Goal: Task Accomplishment & Management: Use online tool/utility

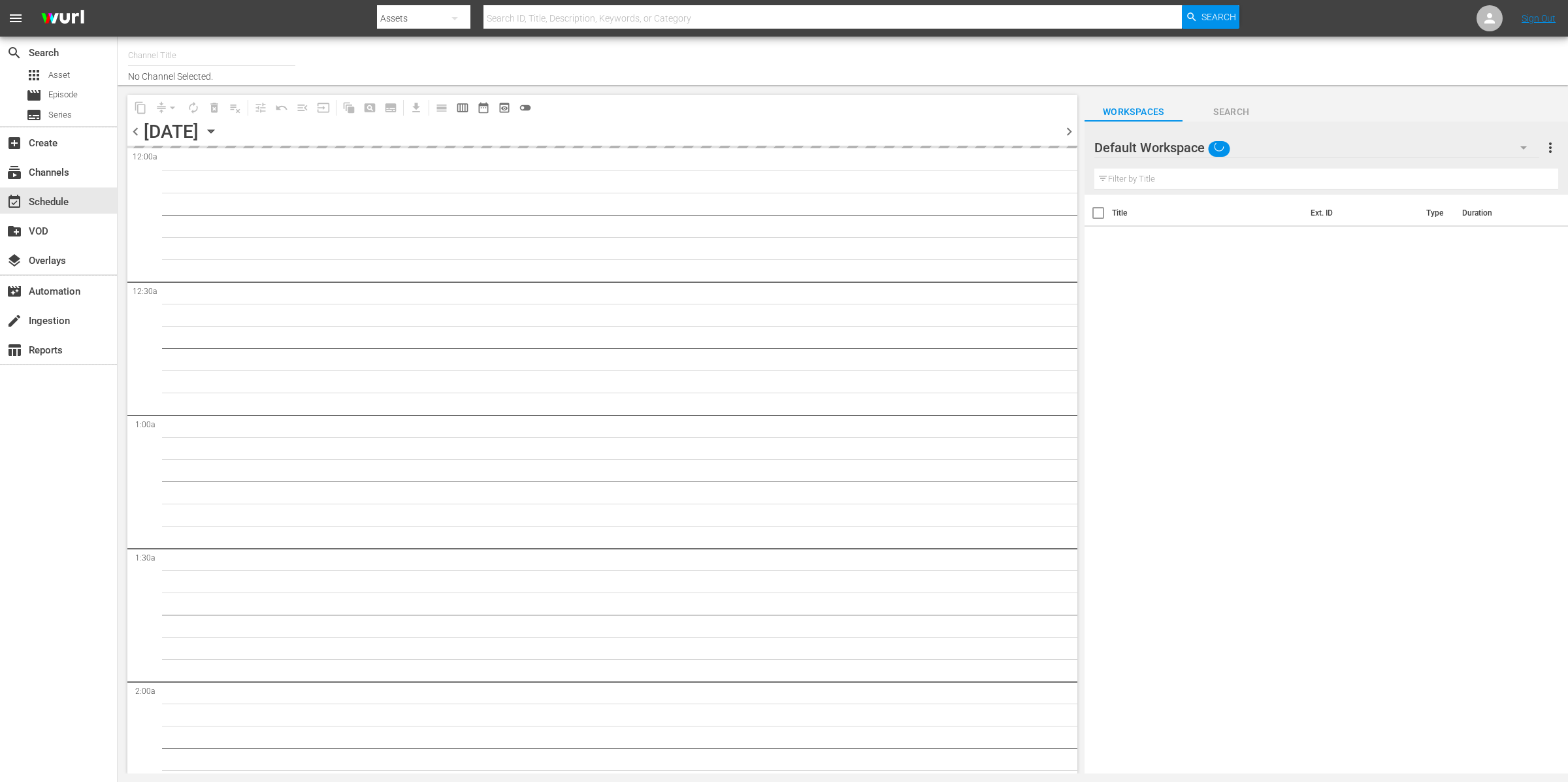
type input "LADbible (2030)"
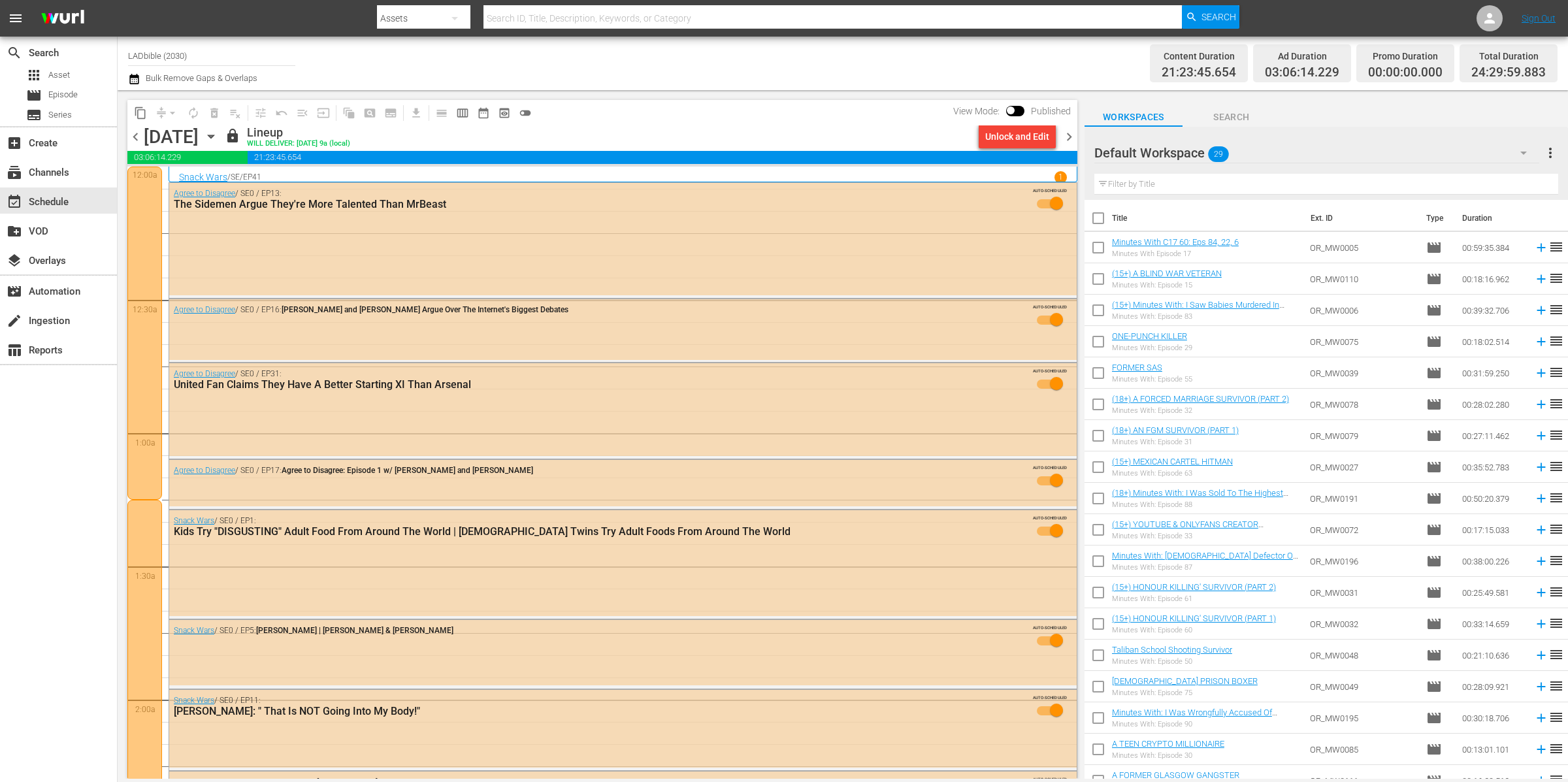
drag, startPoint x: 132, startPoint y: 132, endPoint x: 149, endPoint y: 137, distance: 17.7
click at [132, 132] on span "chevron_left" at bounding box center [136, 137] width 16 height 16
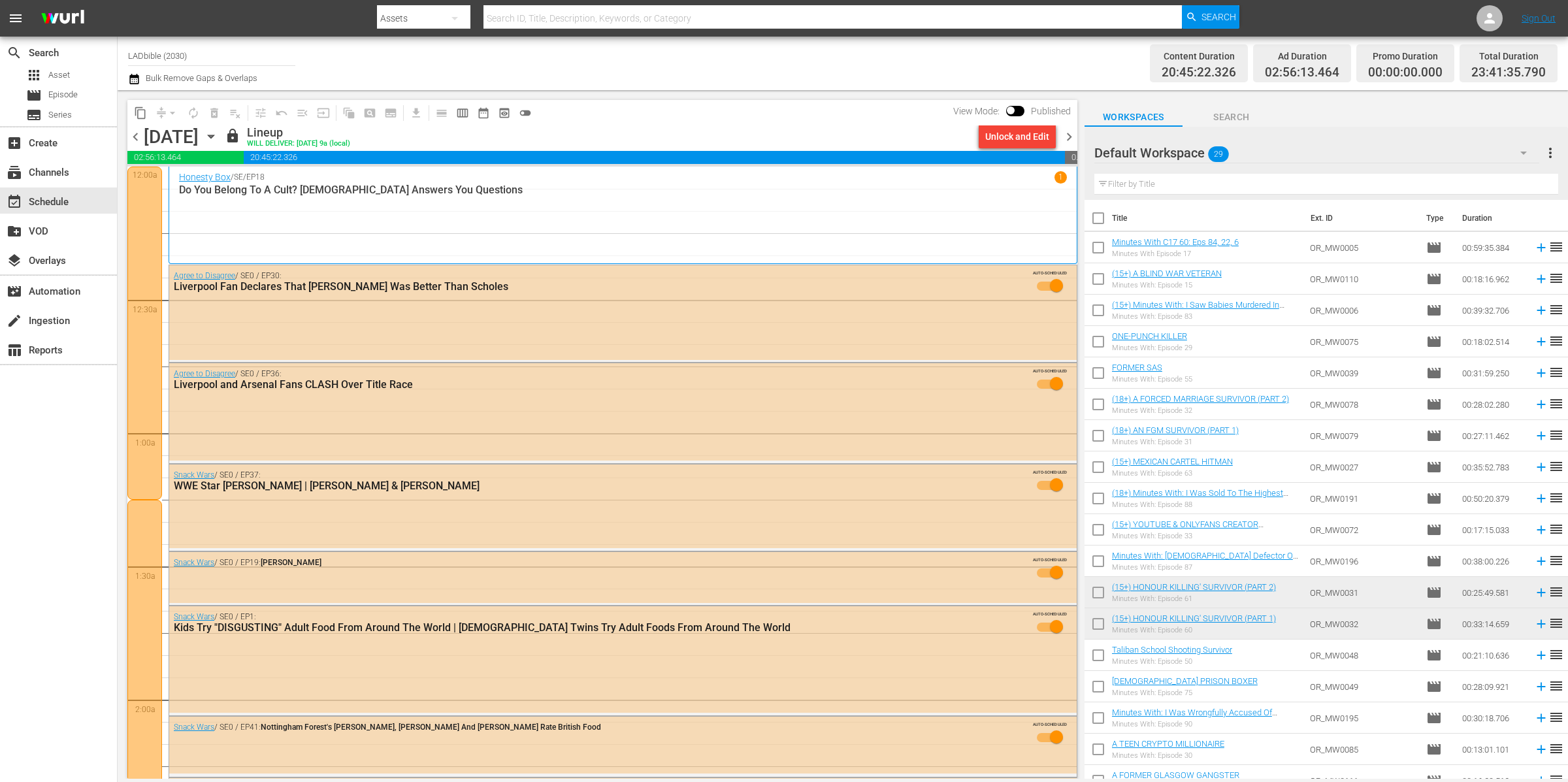
click at [851, 115] on div "content_copy compress arrow_drop_down autorenew_outlined delete_forever_outline…" at bounding box center [602, 112] width 950 height 25
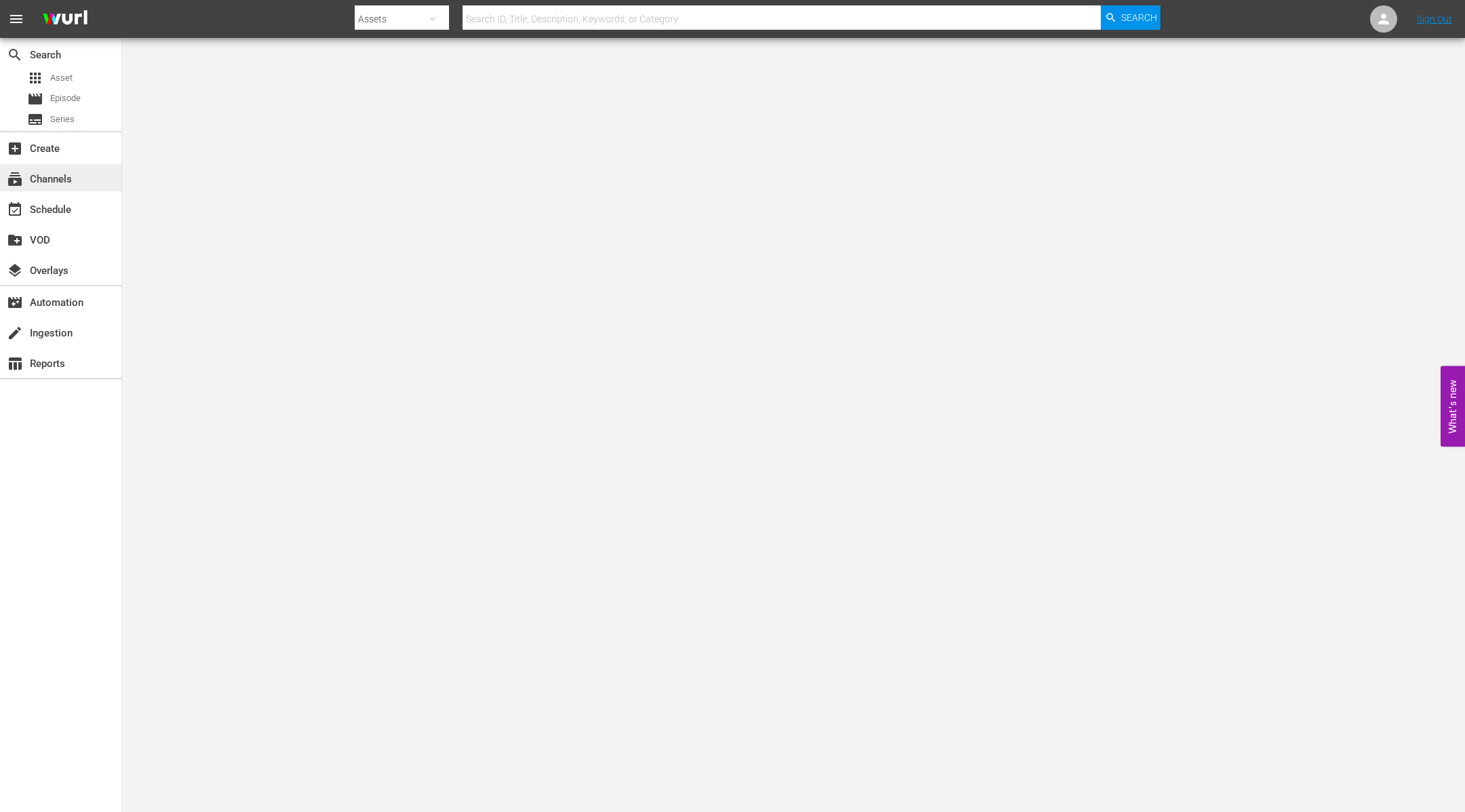
click at [64, 173] on div "subscriptions Channels" at bounding box center [38, 177] width 76 height 12
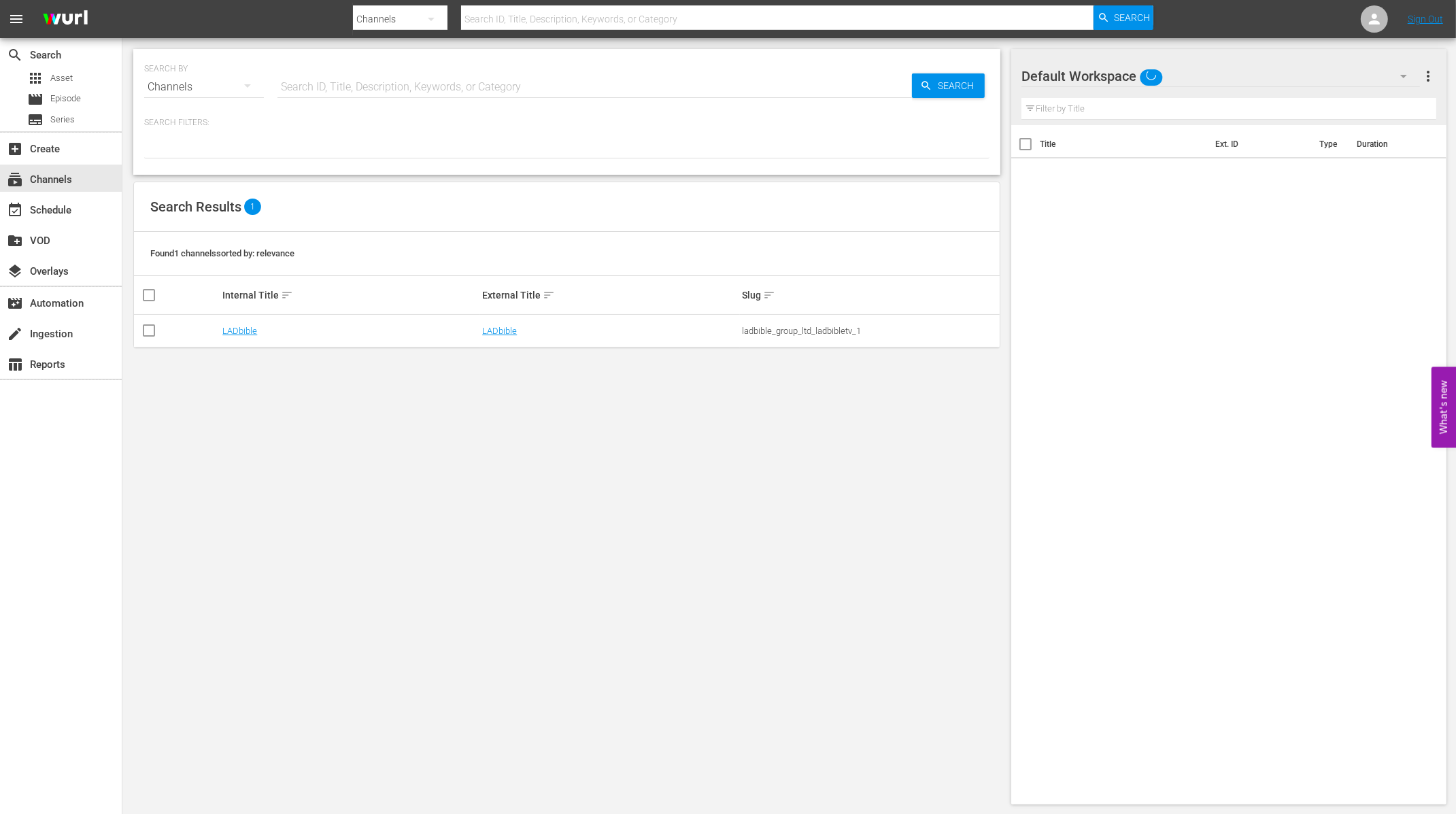
click at [385, 82] on input "text" at bounding box center [594, 87] width 634 height 33
click at [1371, 13] on icon at bounding box center [1373, 19] width 16 height 16
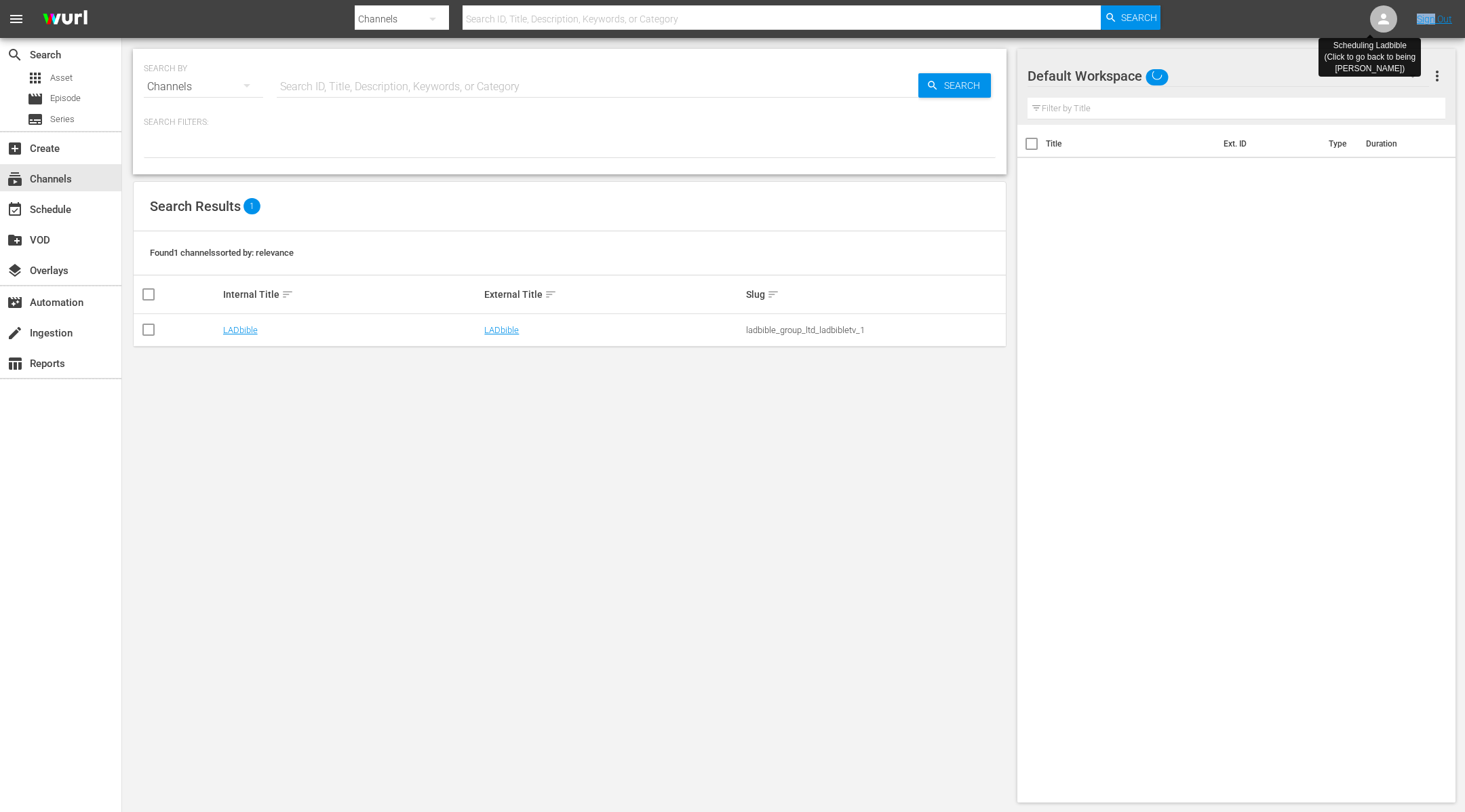
click at [1367, 13] on nav "menu Search By Channels Search ID, Title, Description, Keywords, or Category Se…" at bounding box center [732, 19] width 1465 height 38
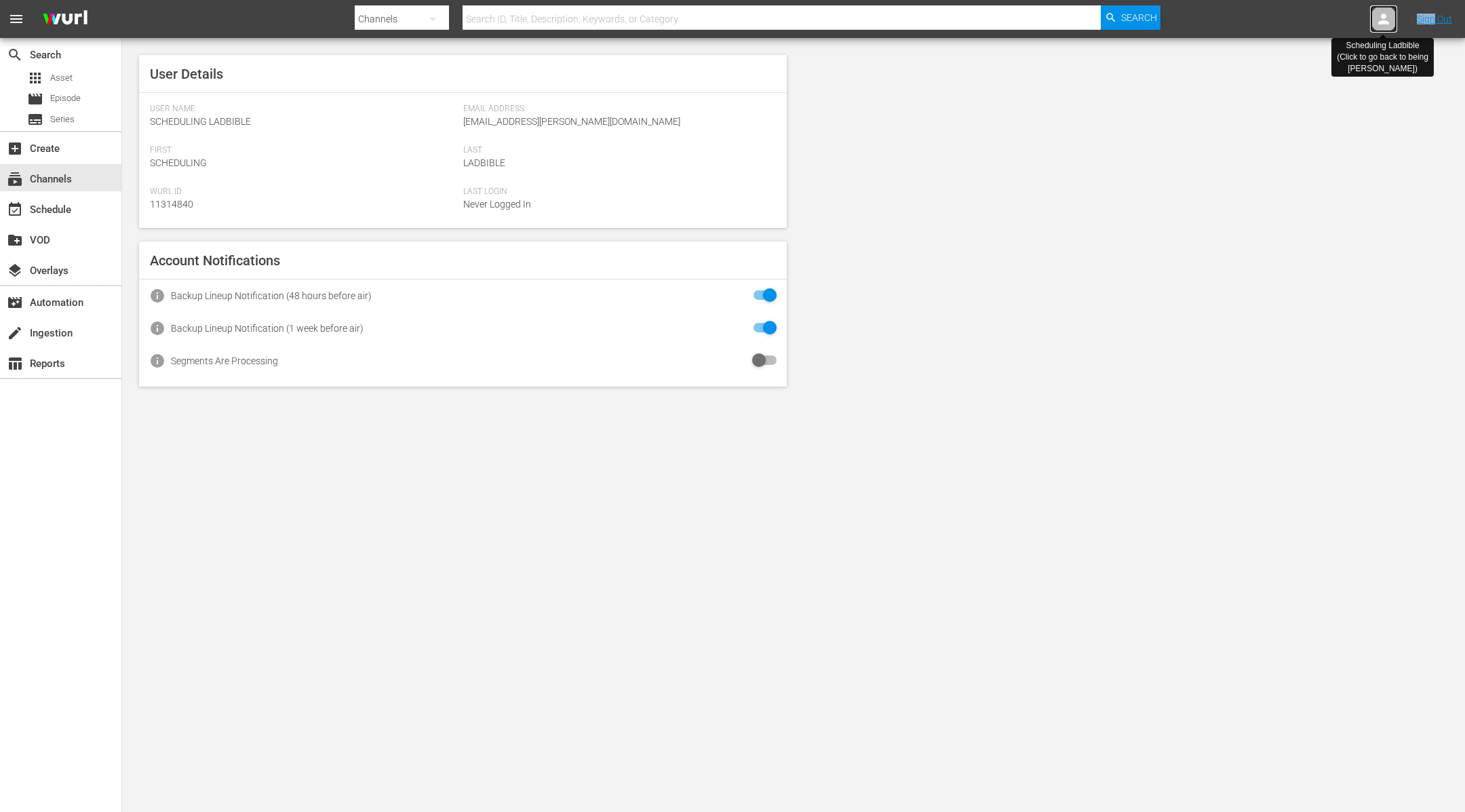
click at [1386, 19] on icon at bounding box center [1383, 19] width 16 height 16
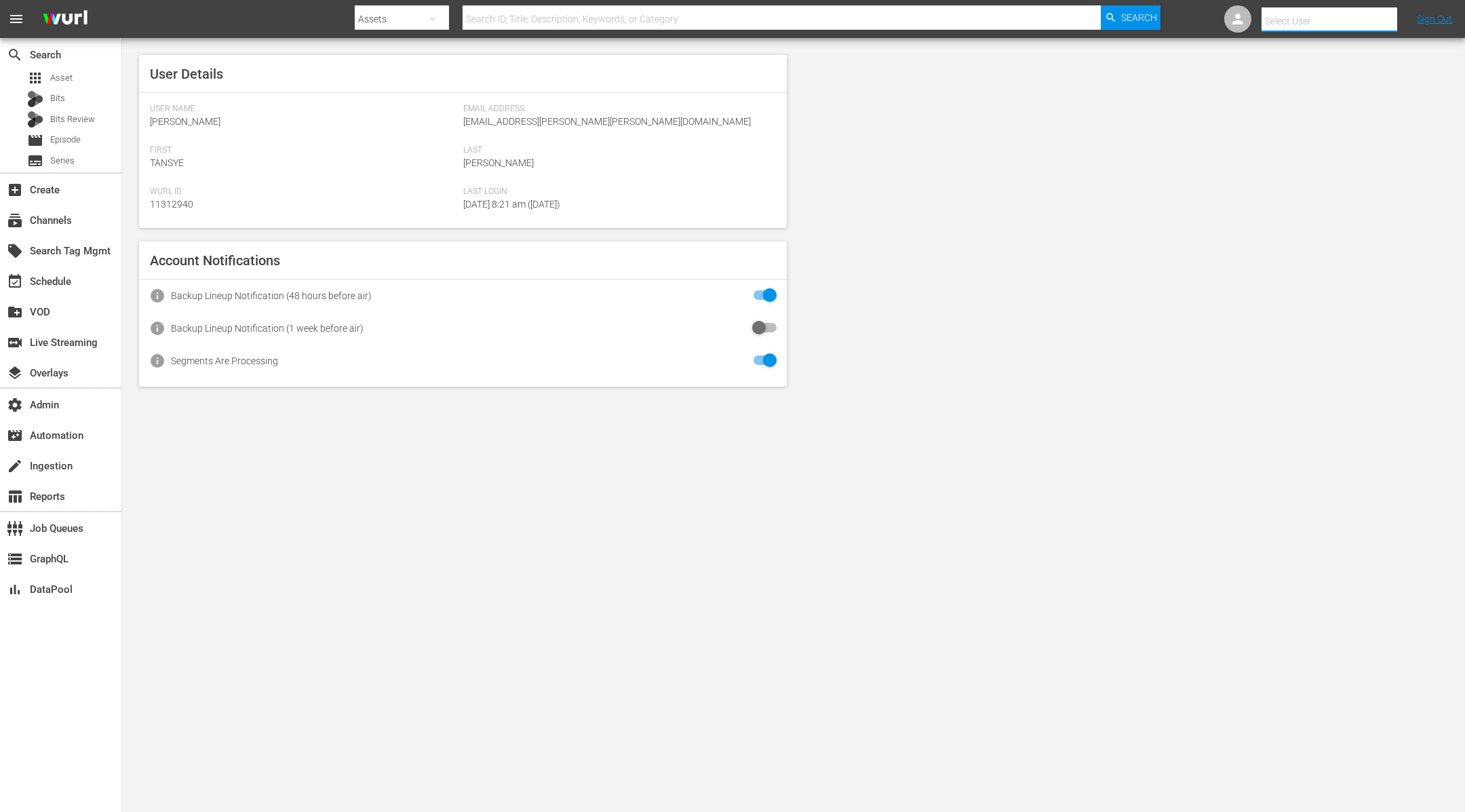
click at [1386, 19] on input "text" at bounding box center [1348, 21] width 174 height 33
click at [73, 224] on div "subscriptions Channels" at bounding box center [61, 219] width 121 height 27
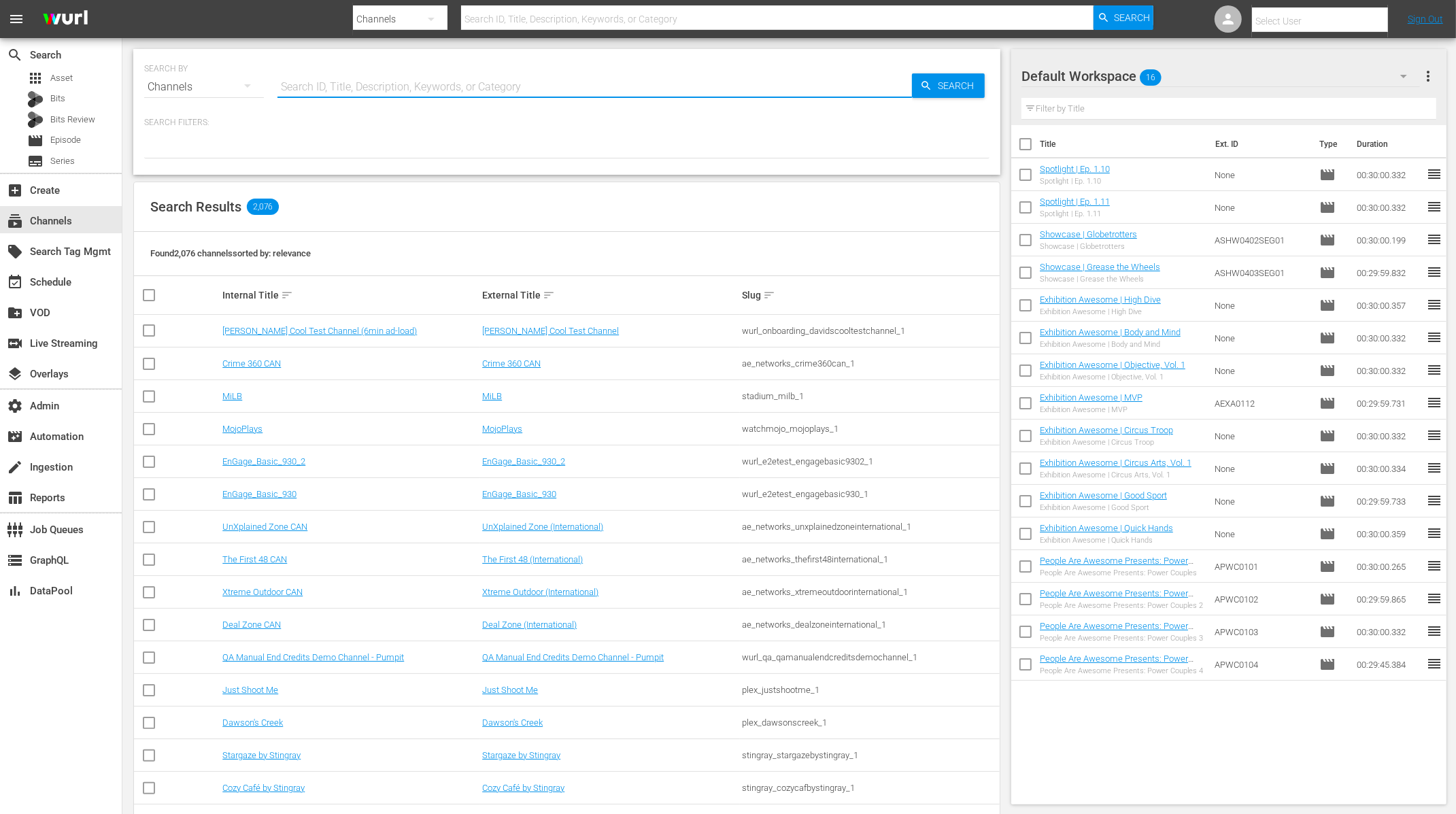
click at [361, 84] on input "text" at bounding box center [594, 87] width 634 height 33
type input "rugb"
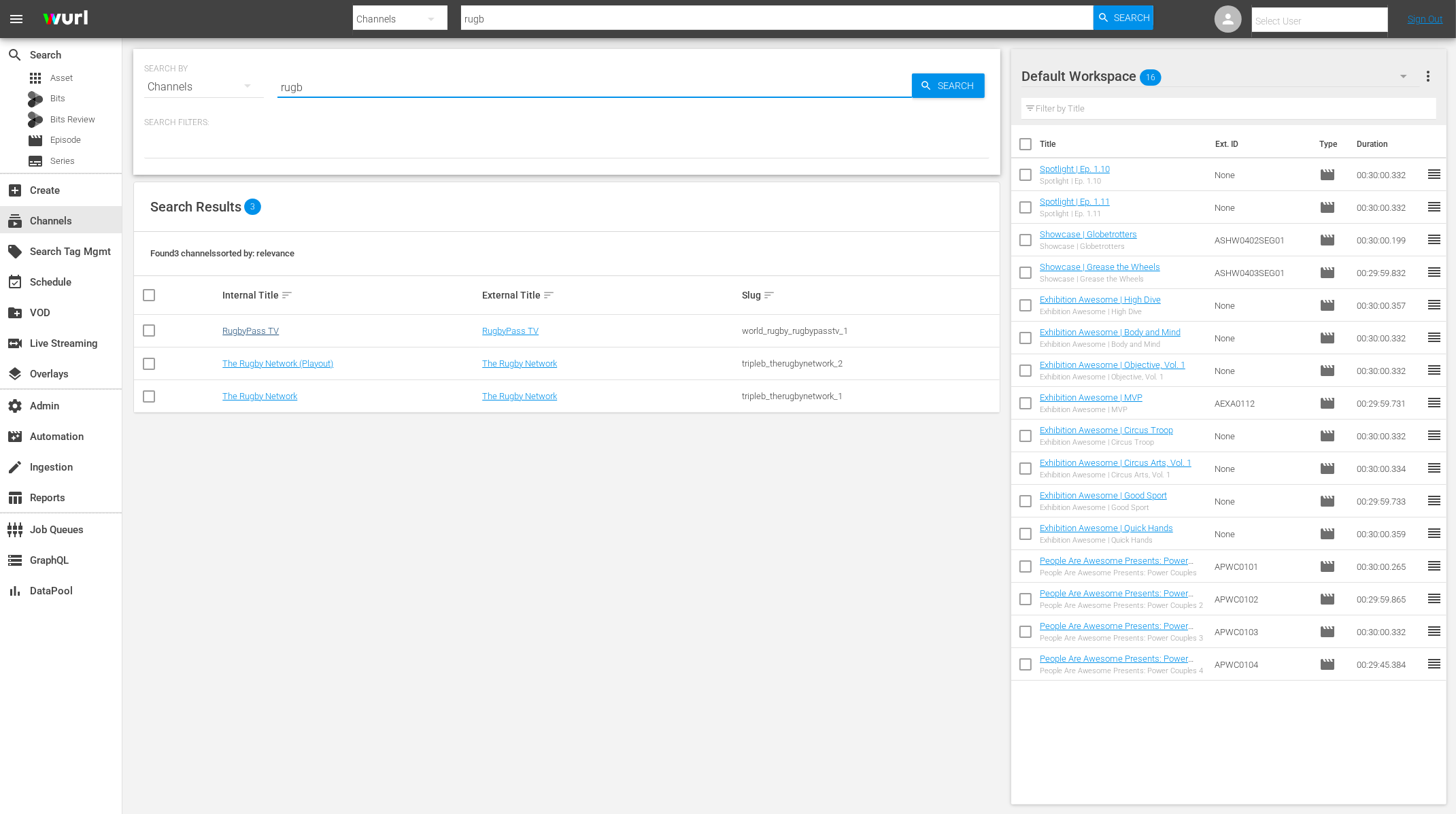
type input "rugb"
click at [265, 329] on link "RugbyPass TV" at bounding box center [250, 331] width 57 height 10
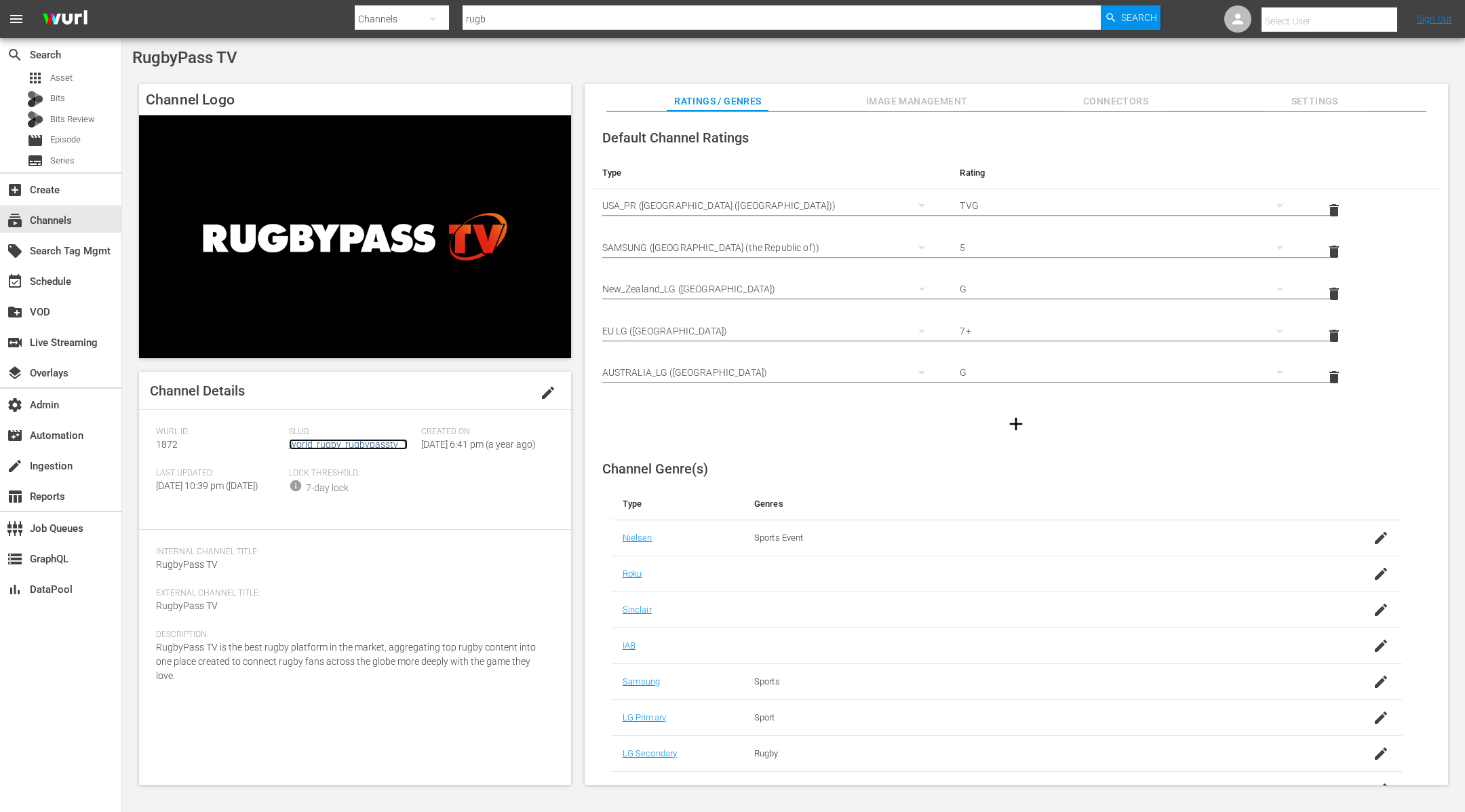
click at [377, 443] on link "world_rugby_rugbypasstv_1" at bounding box center [348, 444] width 119 height 11
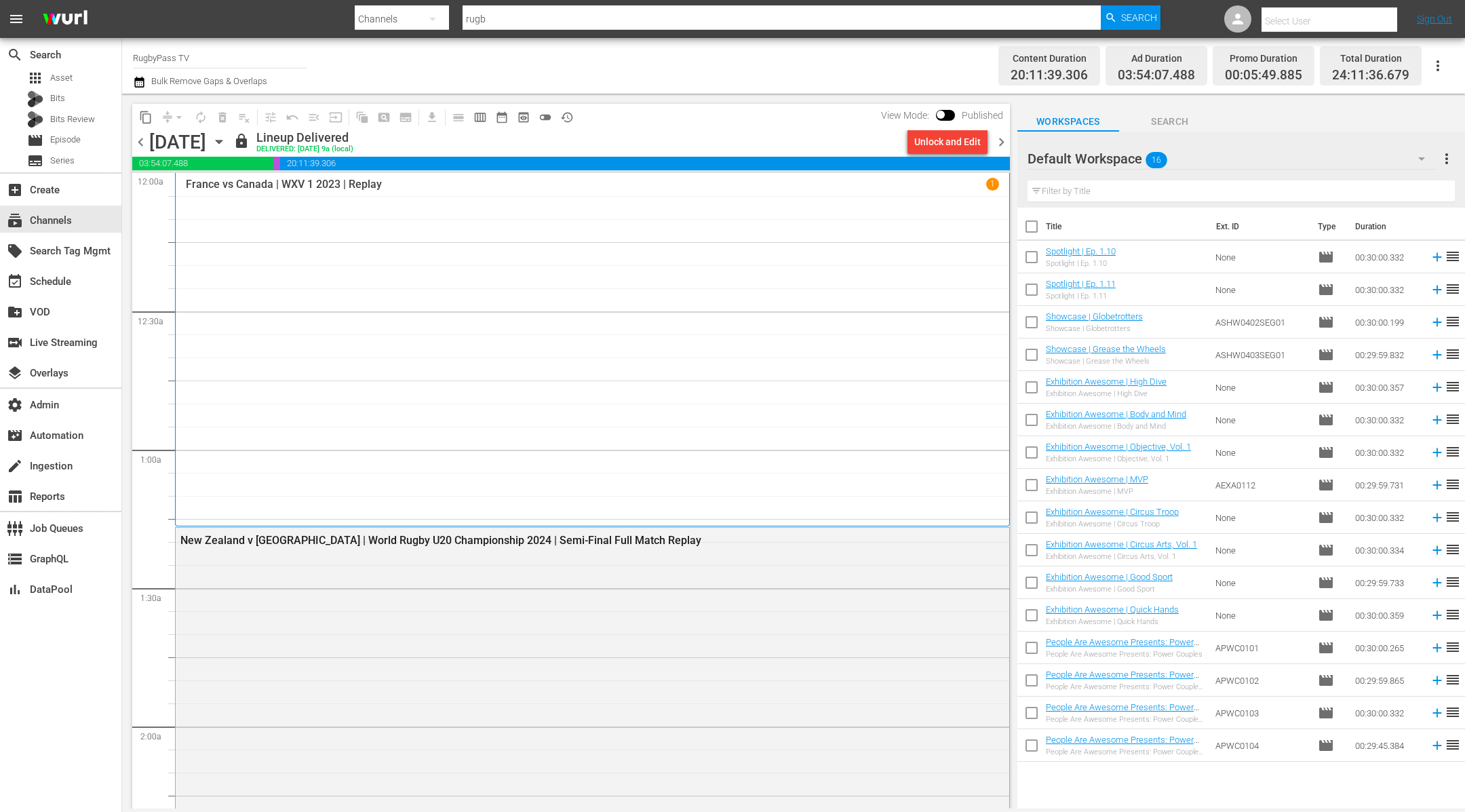
click at [999, 139] on span "chevron_right" at bounding box center [1002, 142] width 17 height 17
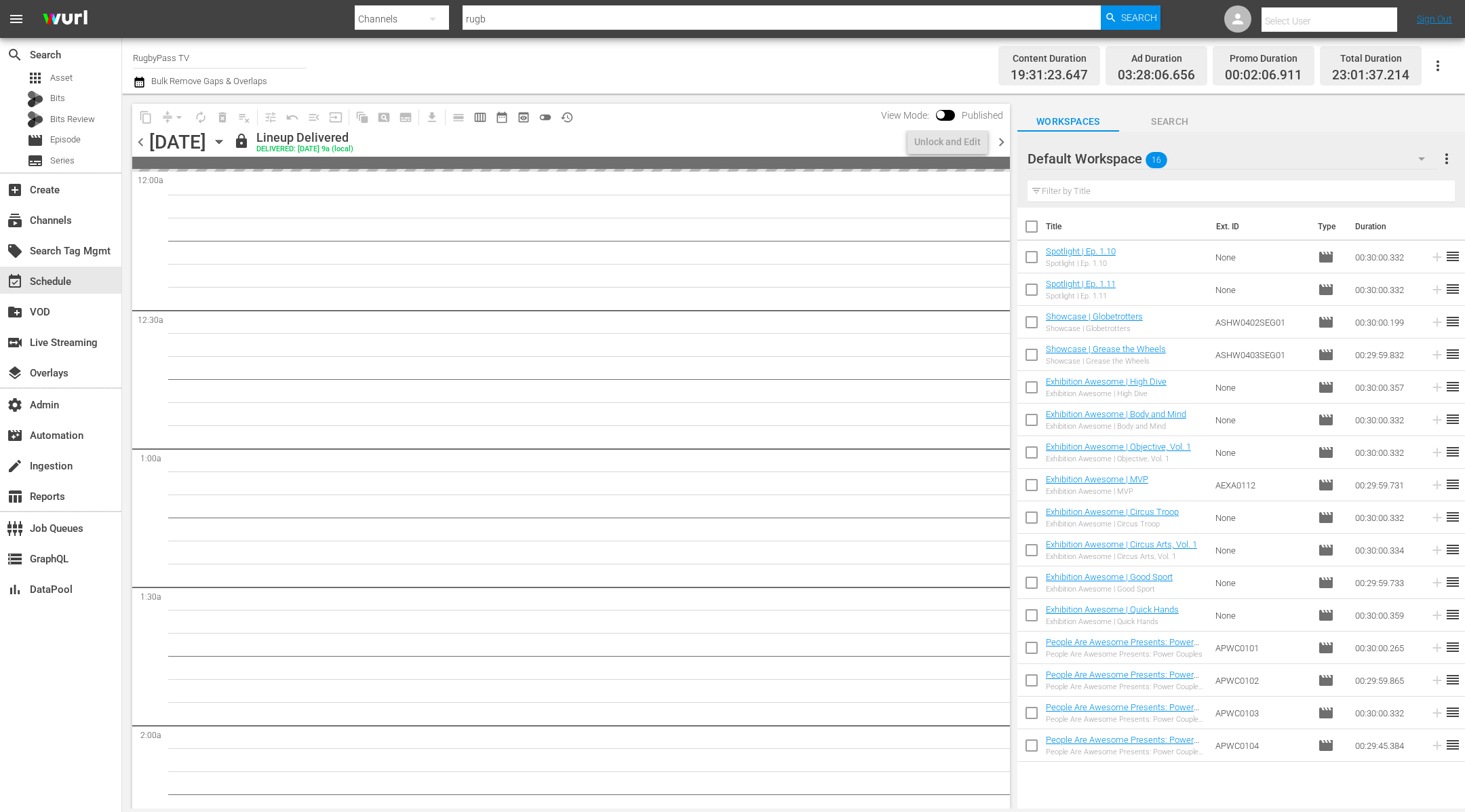
click at [1000, 139] on span "chevron_right" at bounding box center [1002, 142] width 17 height 17
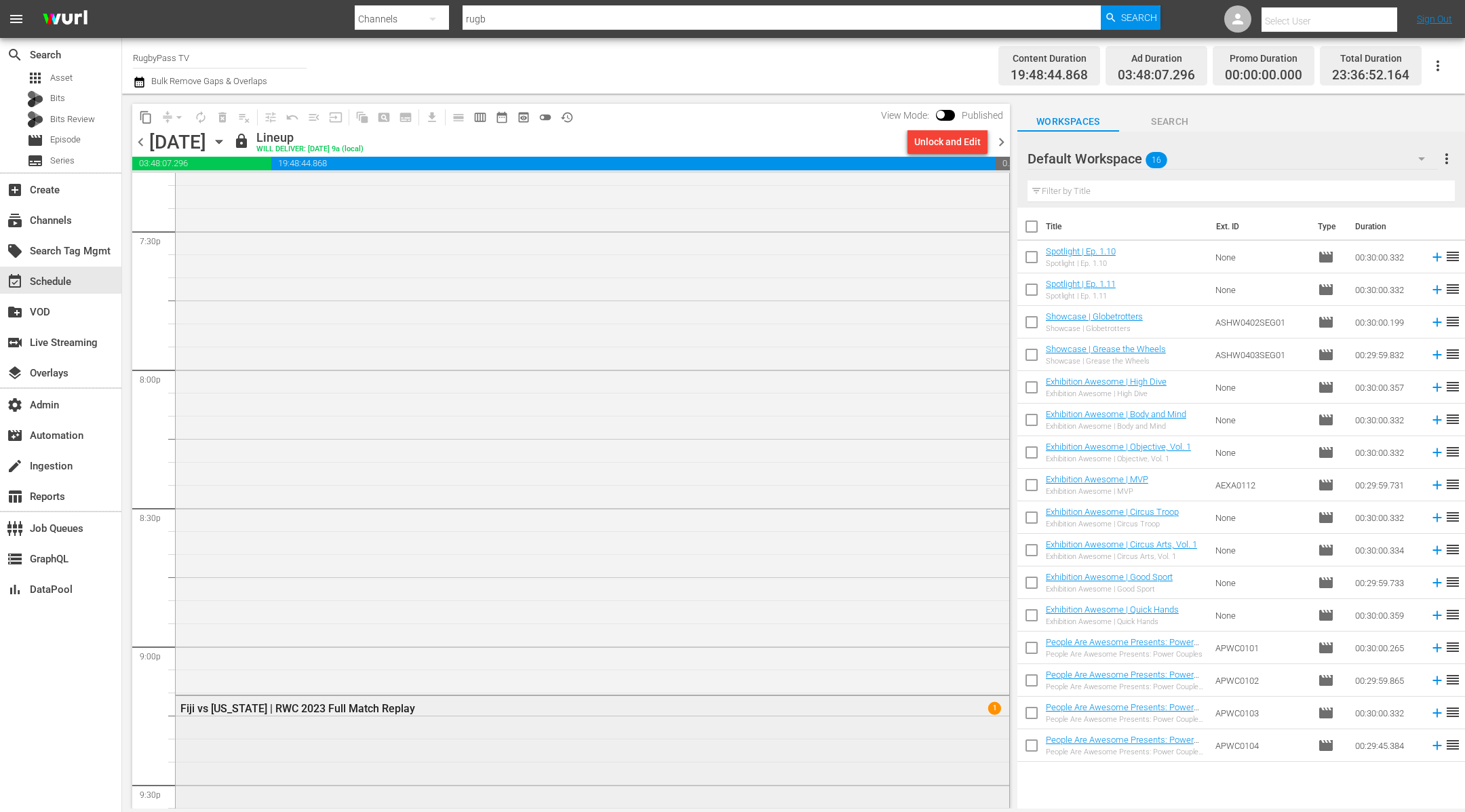
scroll to position [4949, 0]
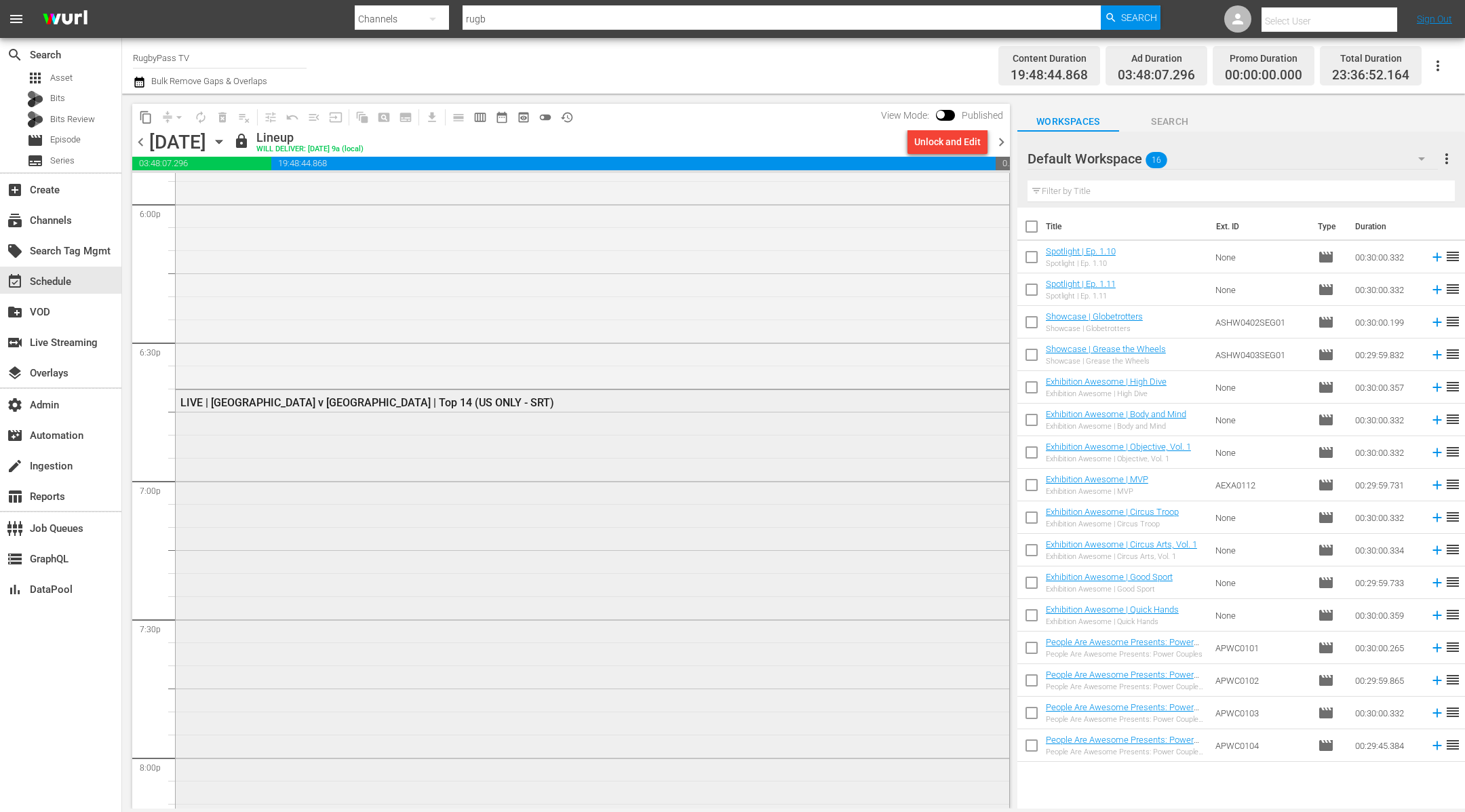
click at [350, 423] on div "LIVE | Toulouse v Bordeaux | Top 14 (US ONLY - SRT)" at bounding box center [591, 735] width 833 height 691
